Goal: Navigation & Orientation: Find specific page/section

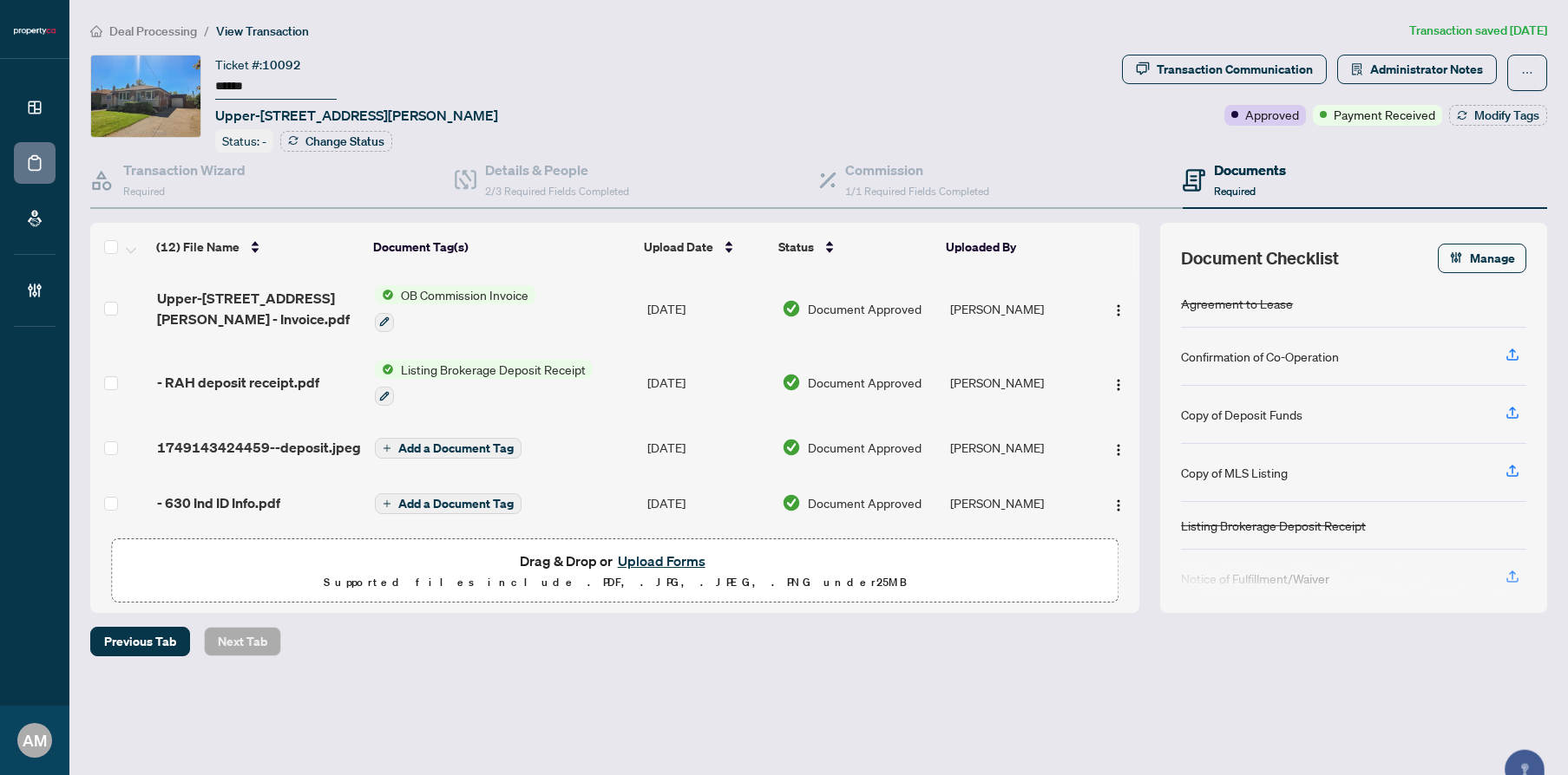
click at [165, 26] on span "Deal Processing" at bounding box center [153, 30] width 88 height 16
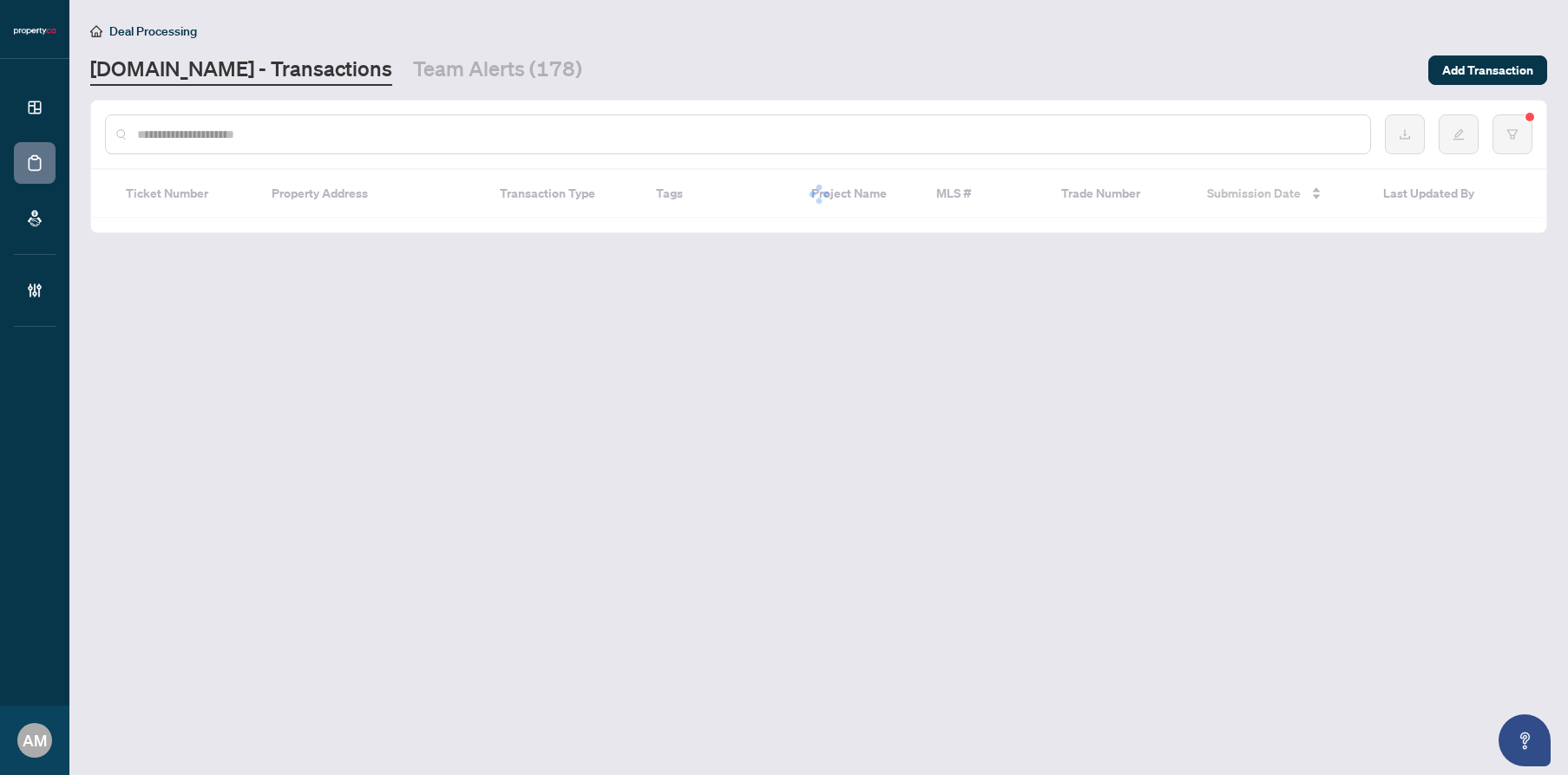
click at [1044, 133] on input "text" at bounding box center [747, 135] width 1219 height 19
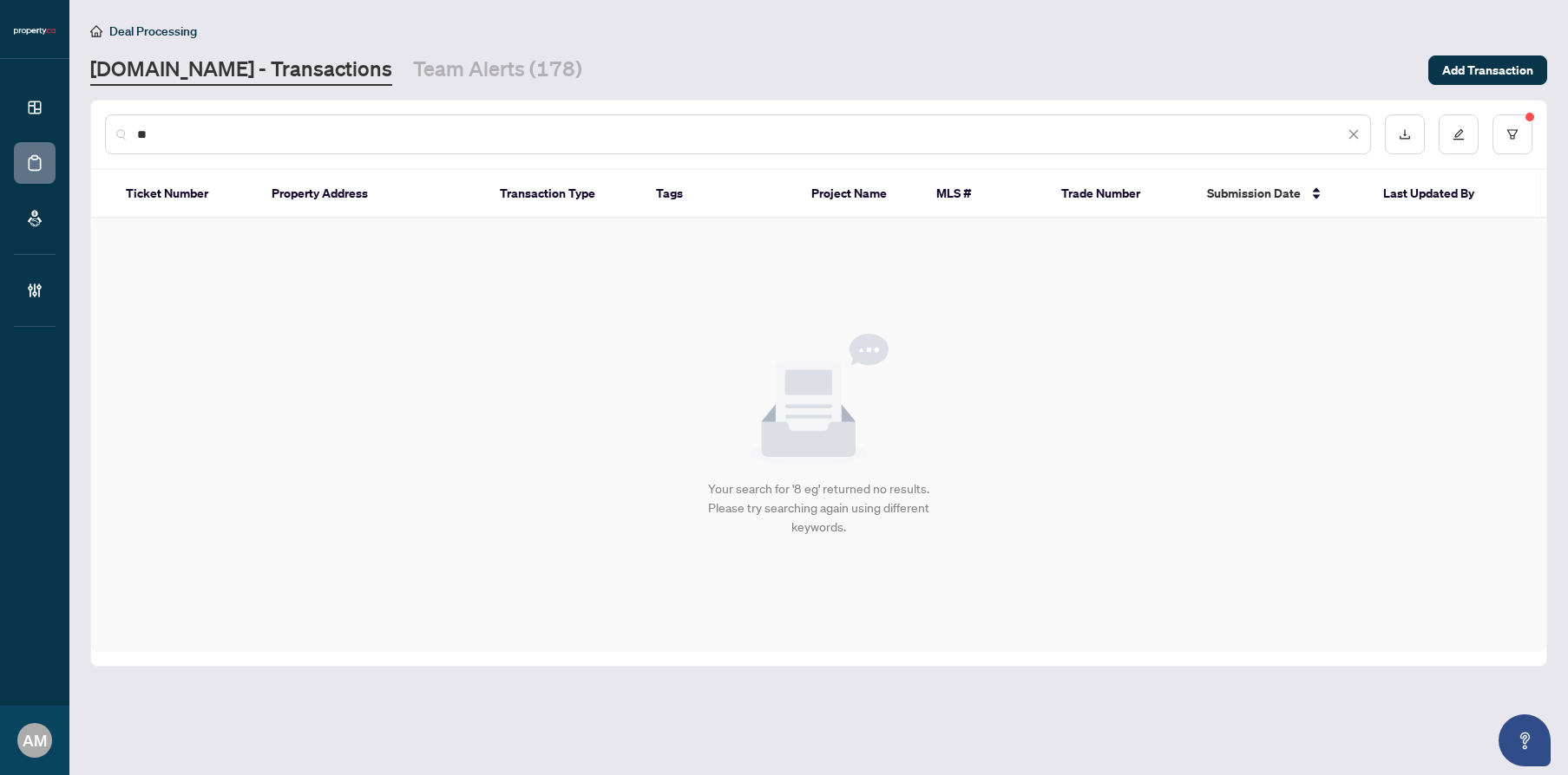
type input "*"
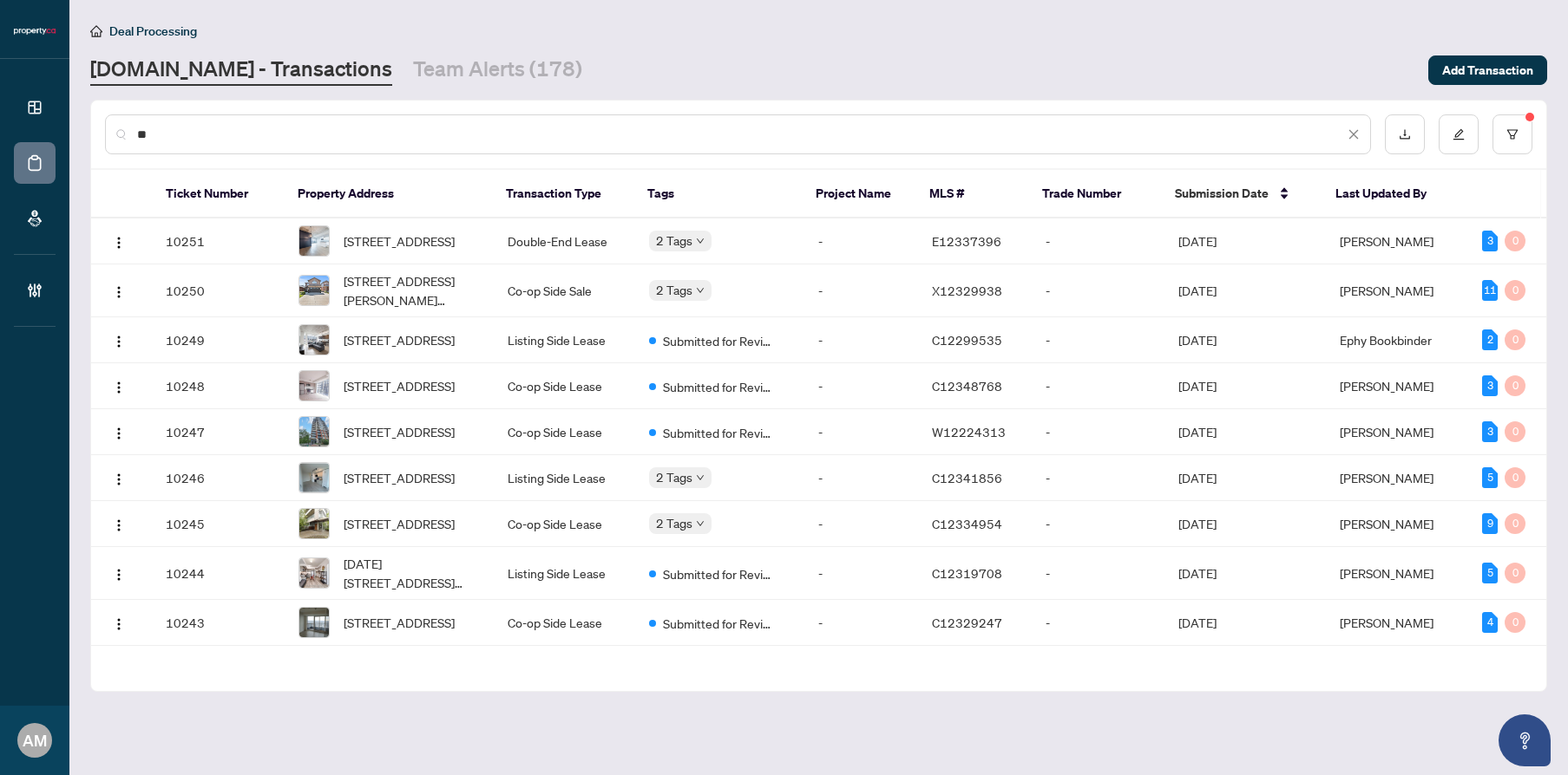
type input "***"
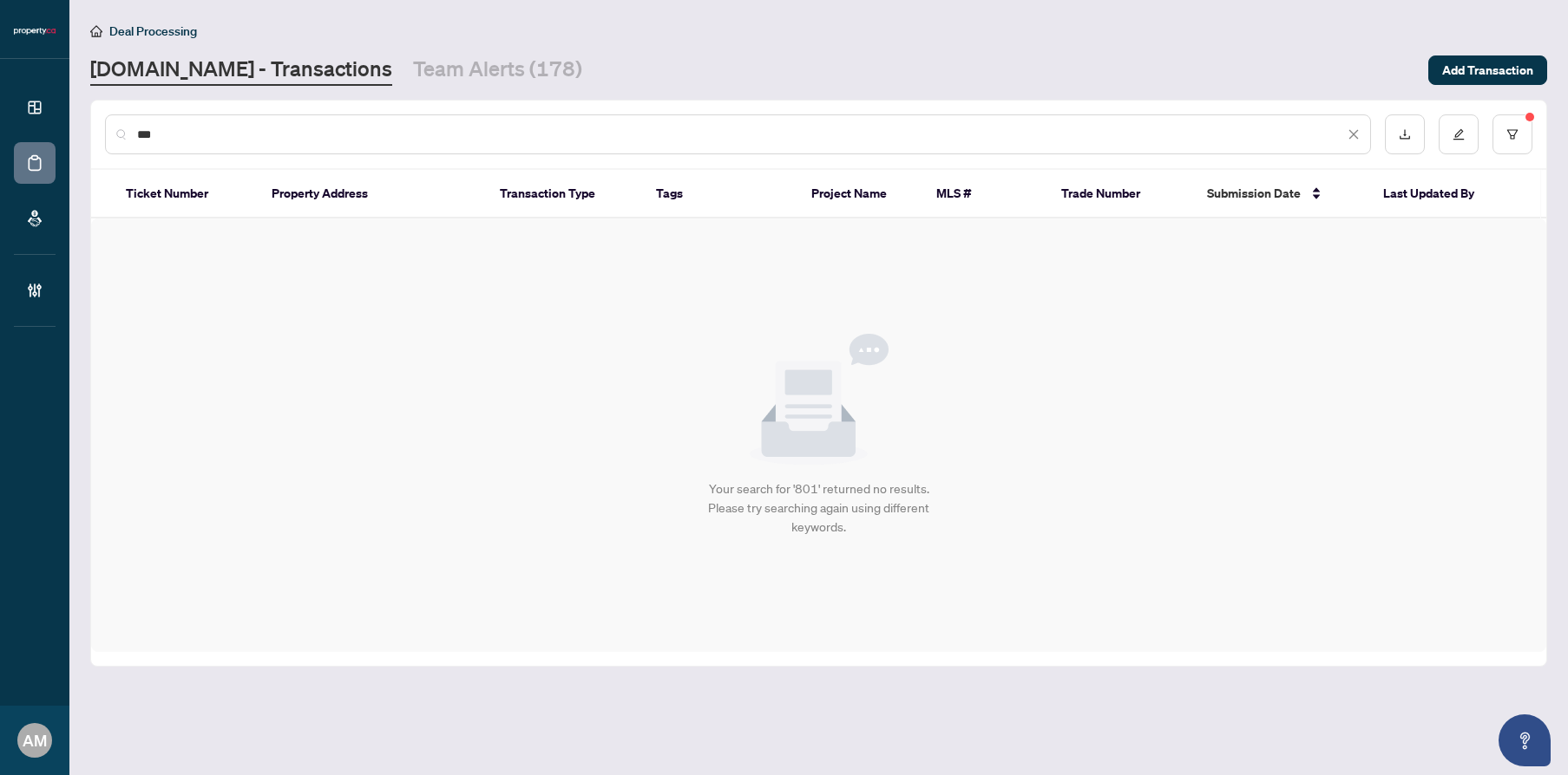
drag, startPoint x: 226, startPoint y: 127, endPoint x: -62, endPoint y: 93, distance: 290.0
click at [0, 93] on html "Dashboard Deal Processing Mortgage Referrals Brokerage Management AM [PERSON_NA…" at bounding box center [784, 387] width 1568 height 775
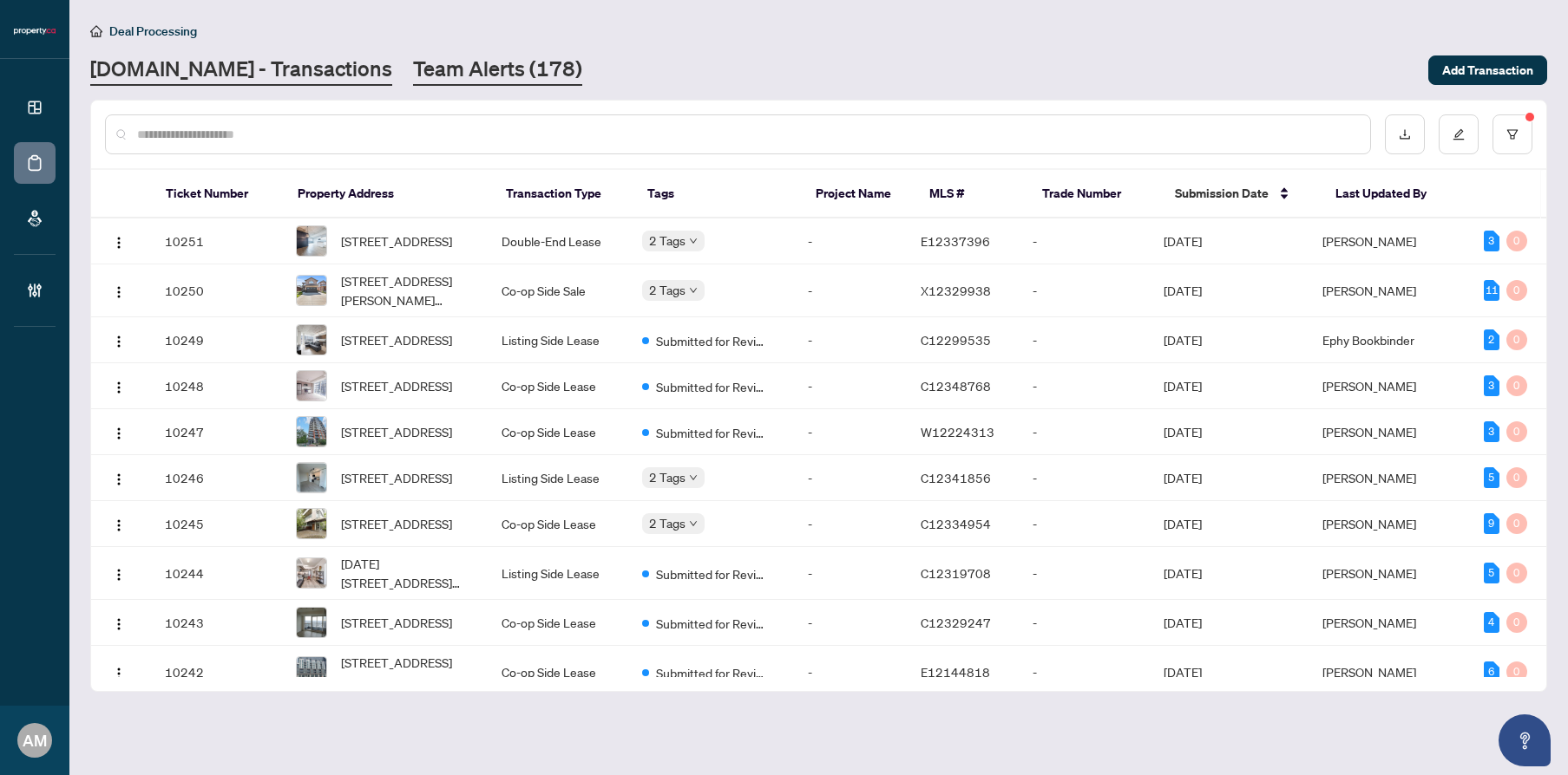
click at [413, 56] on link "Team Alerts (178)" at bounding box center [498, 70] width 170 height 31
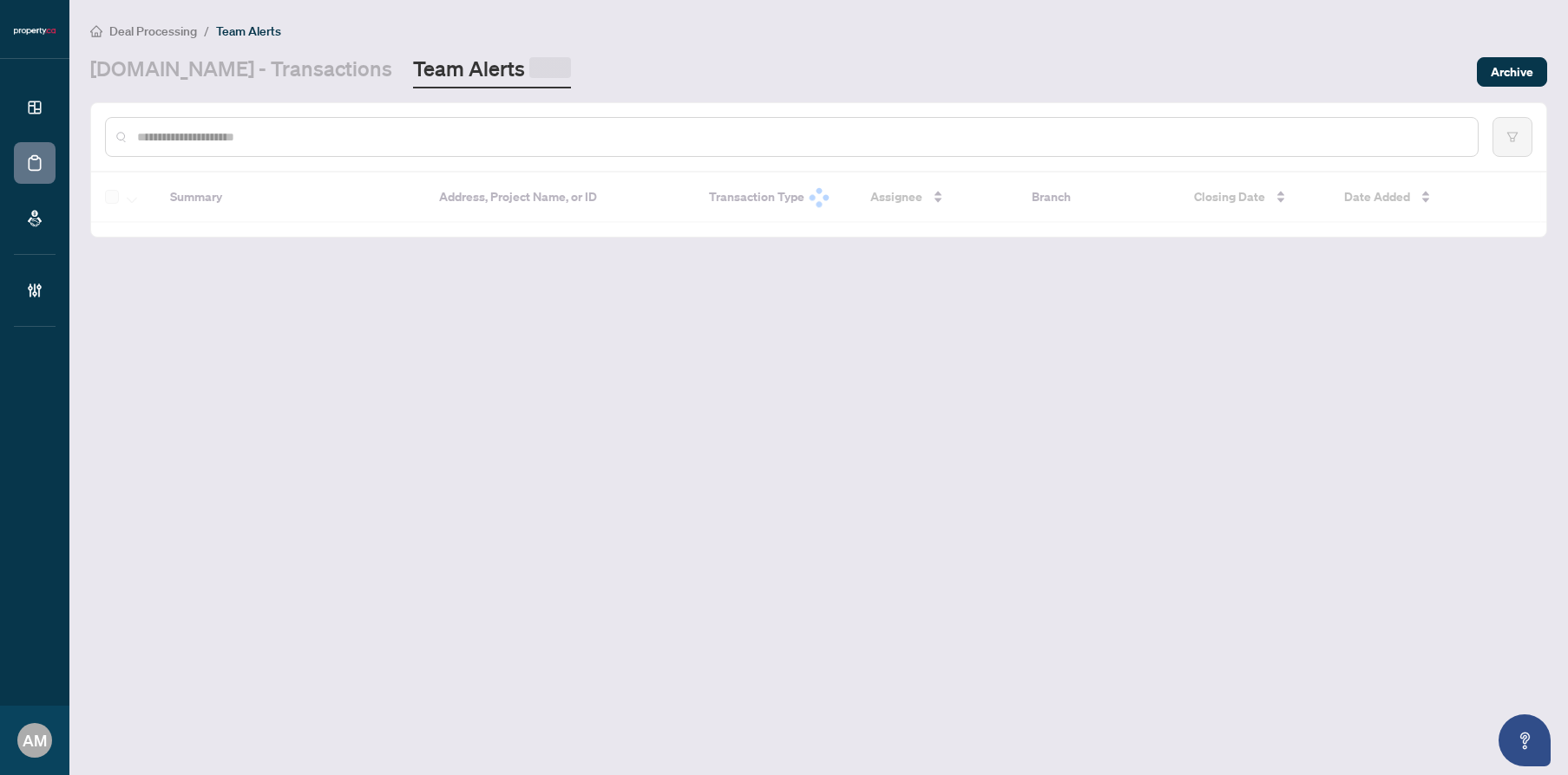
click at [253, 71] on link "[DOMAIN_NAME] - Transactions" at bounding box center [242, 71] width 302 height 34
